Goal: Use online tool/utility: Use online tool/utility

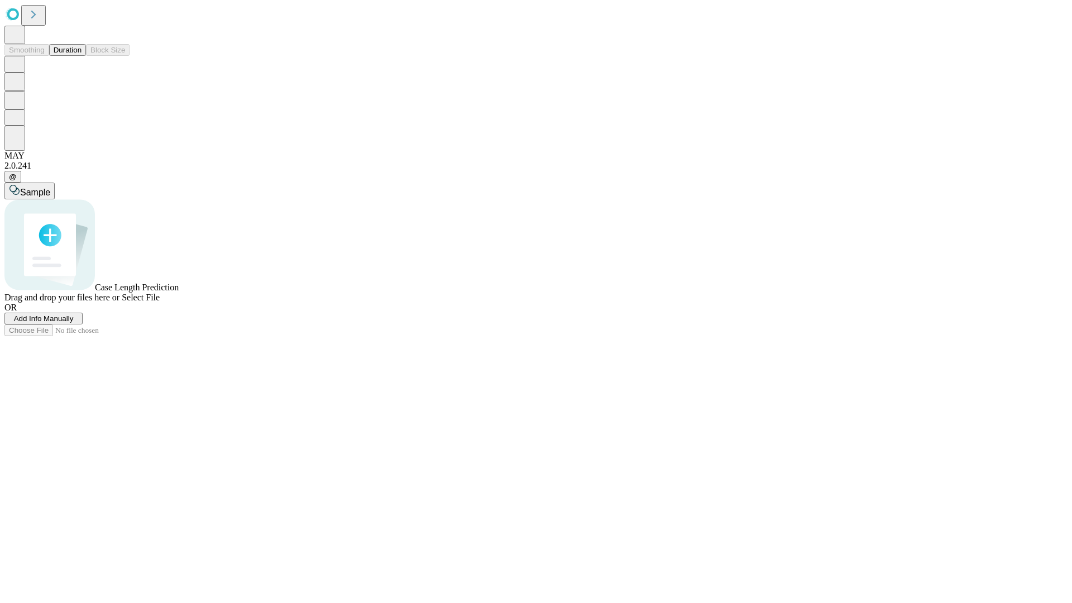
click at [160, 302] on span "Select File" at bounding box center [141, 297] width 38 height 9
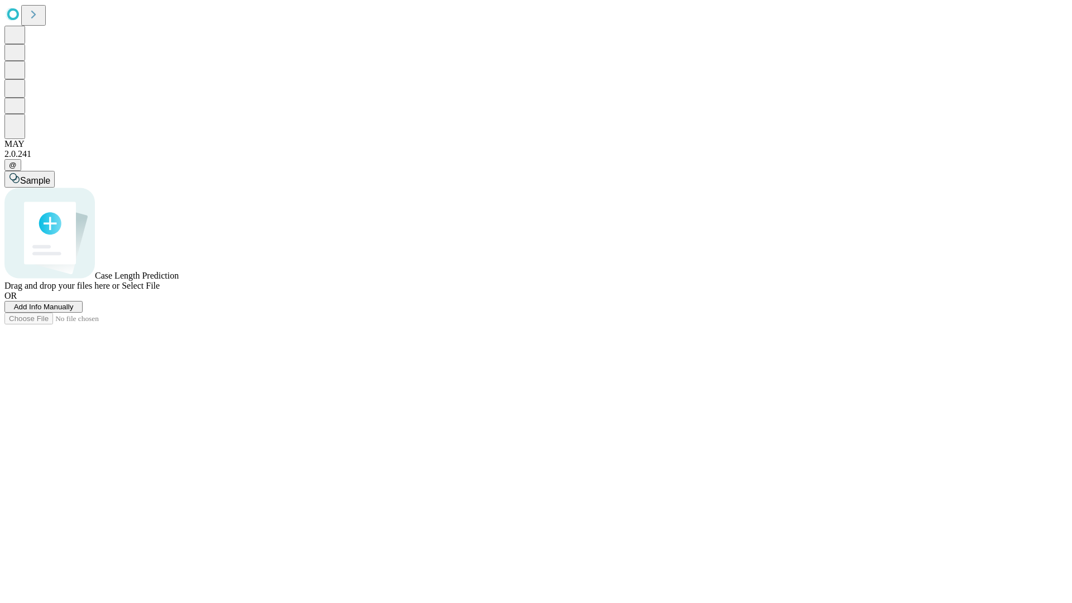
click at [160, 290] on span "Select File" at bounding box center [141, 285] width 38 height 9
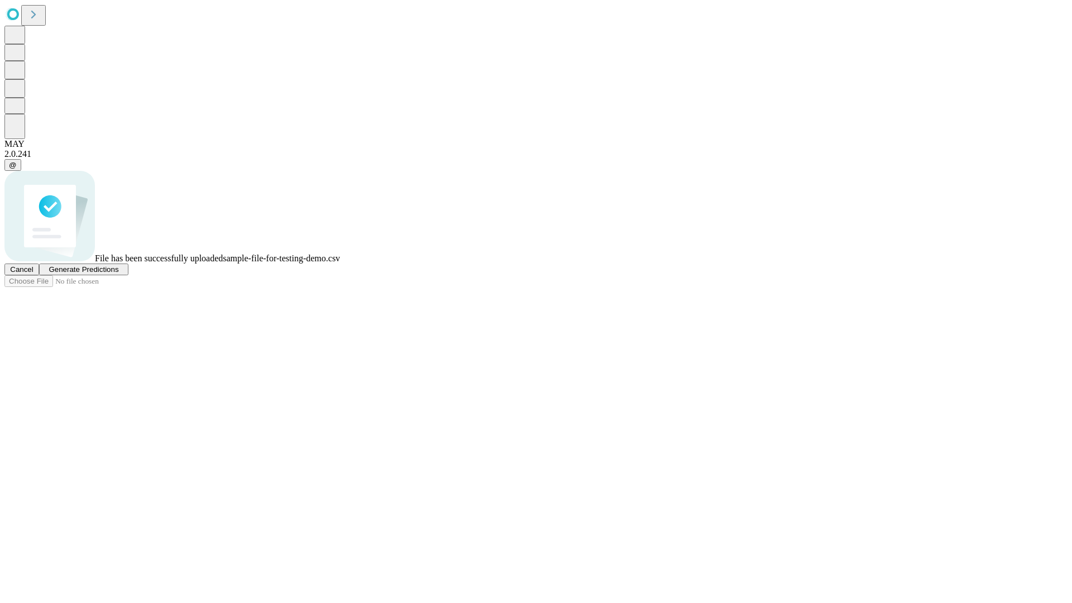
click at [118, 274] on span "Generate Predictions" at bounding box center [84, 269] width 70 height 8
